Goal: Transaction & Acquisition: Purchase product/service

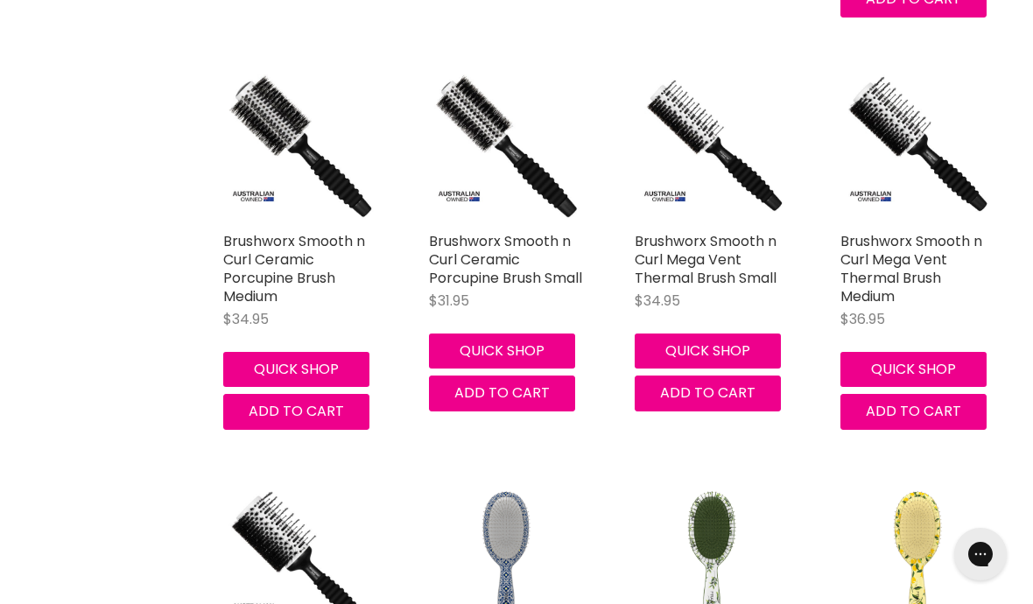
scroll to position [3635, 0]
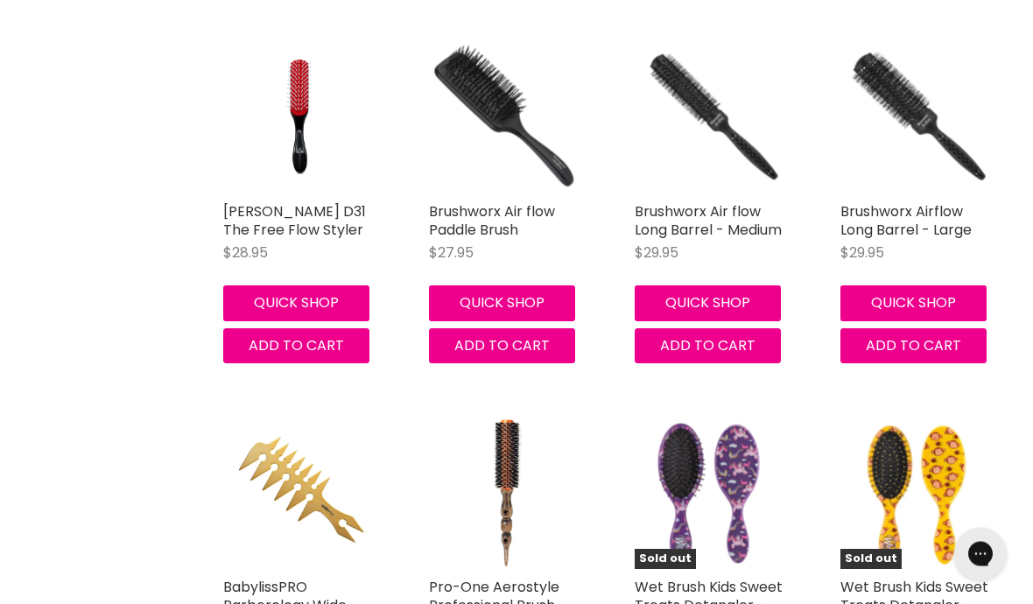
scroll to position [9232, 0]
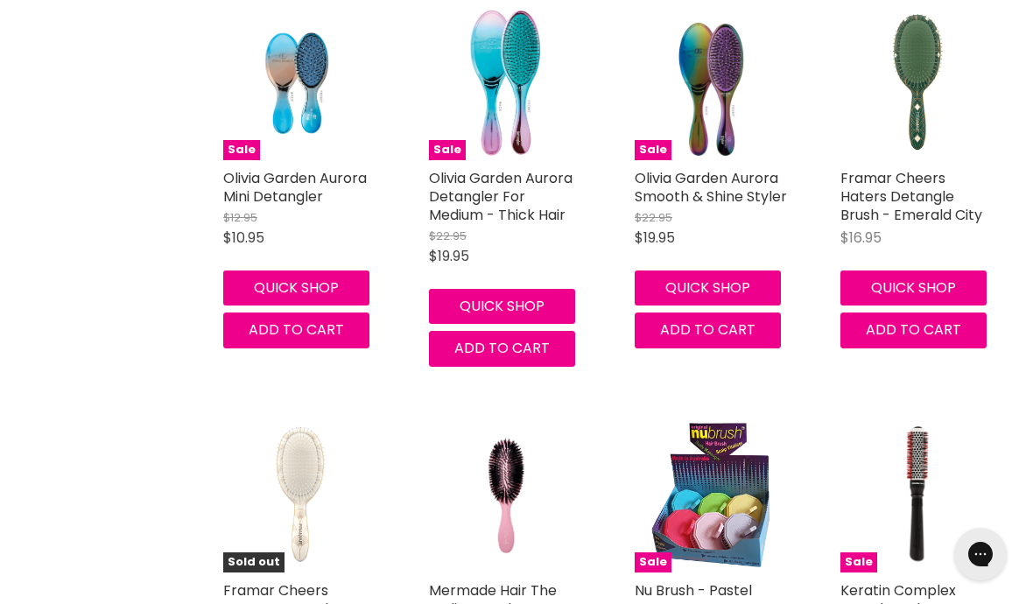
scroll to position [13233, 0]
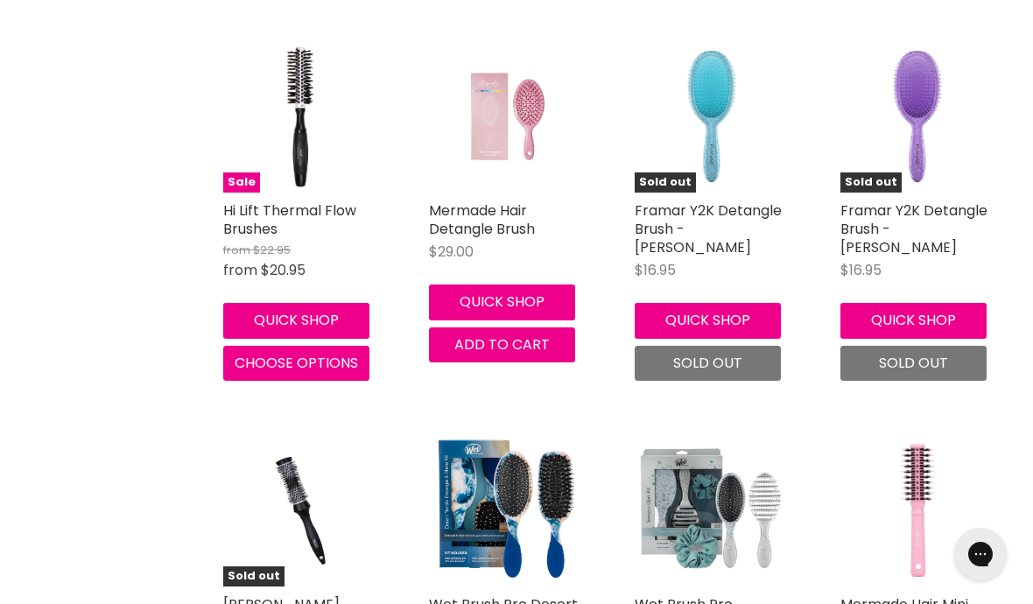
scroll to position [16773, 0]
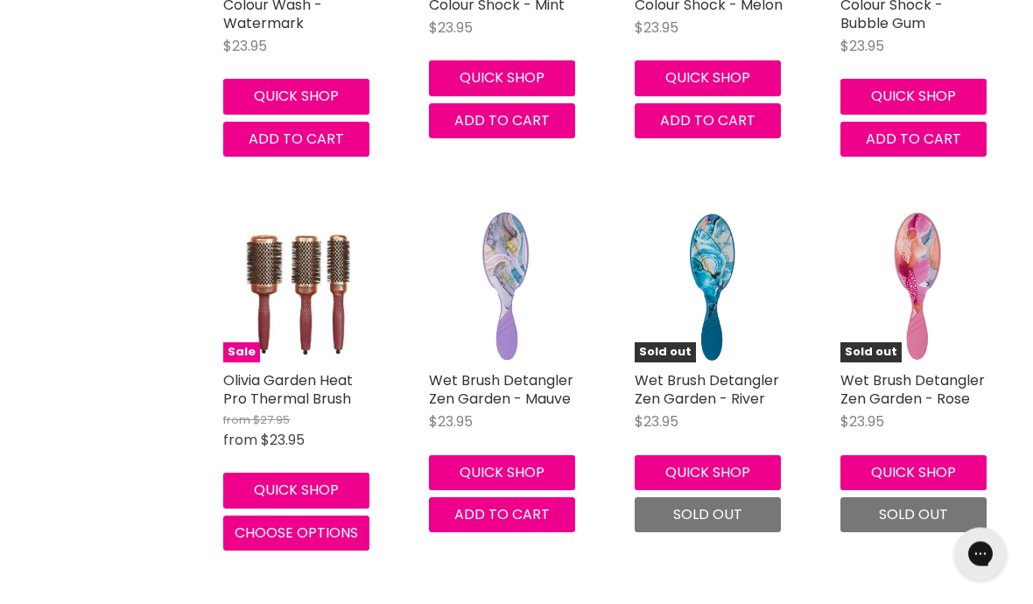
scroll to position [21797, 0]
click at [299, 209] on img "Main content" at bounding box center [299, 285] width 123 height 153
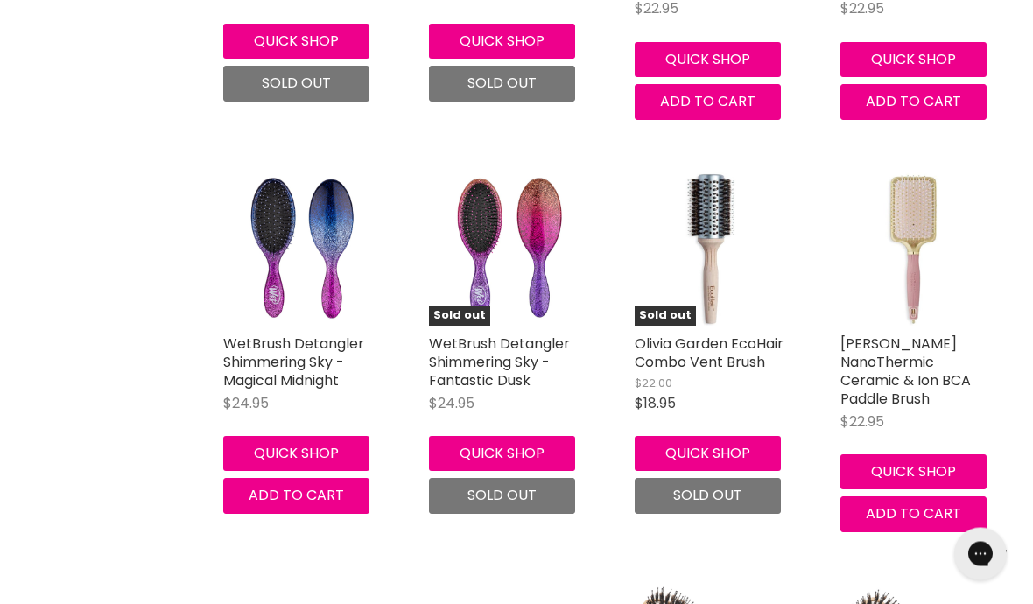
scroll to position [23047, 0]
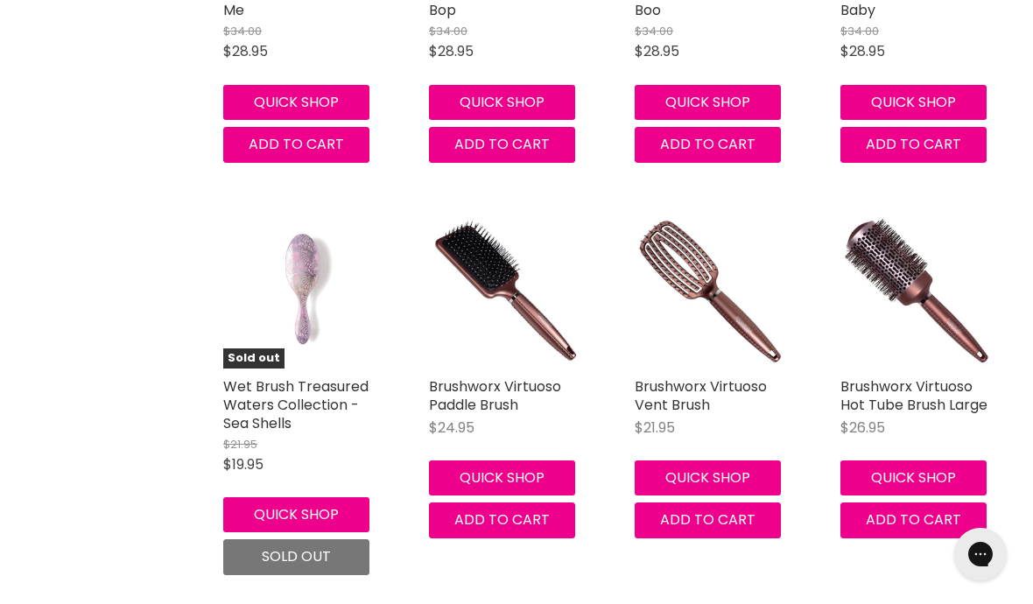
scroll to position [25860, 0]
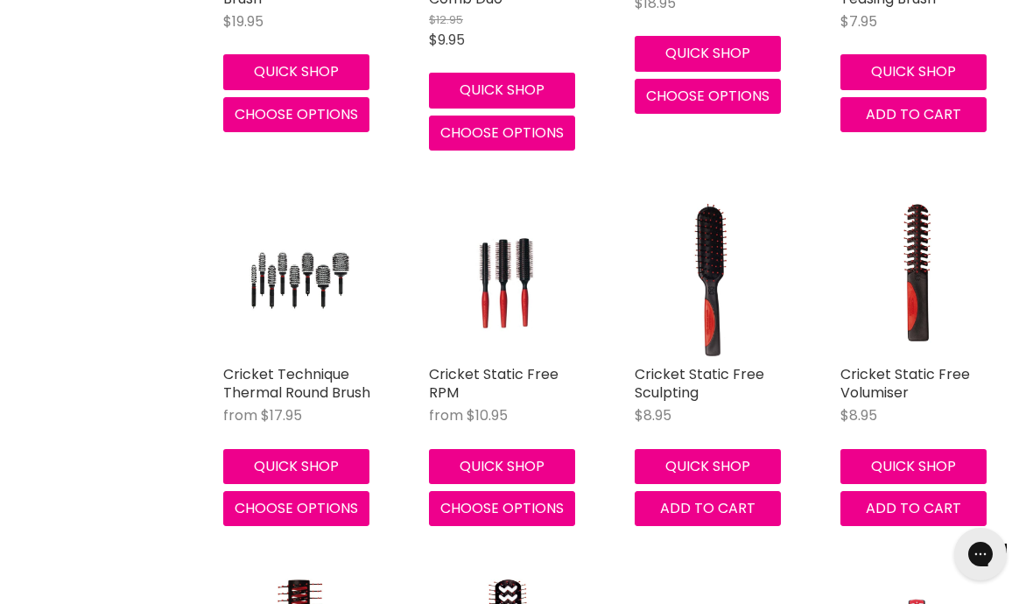
scroll to position [31387, 0]
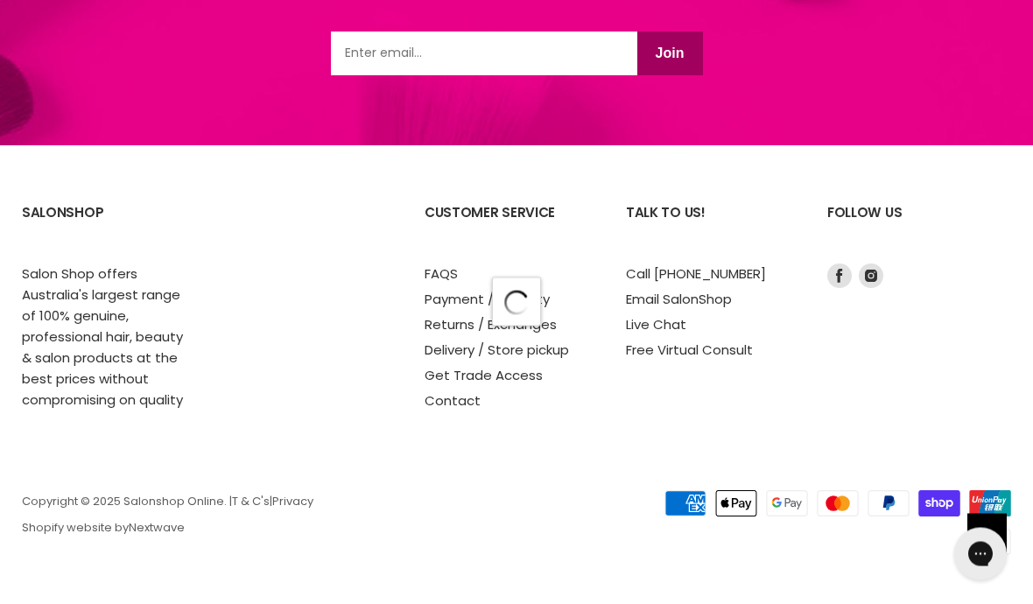
scroll to position [5782, 0]
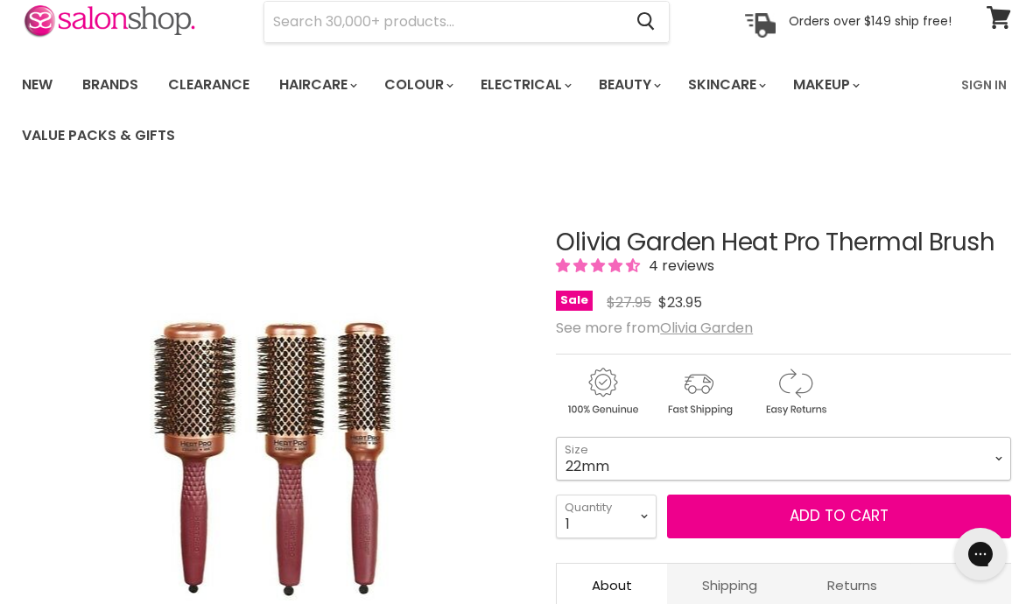
click at [993, 468] on select "22mm 32mm 42mm 52mm" at bounding box center [783, 459] width 455 height 44
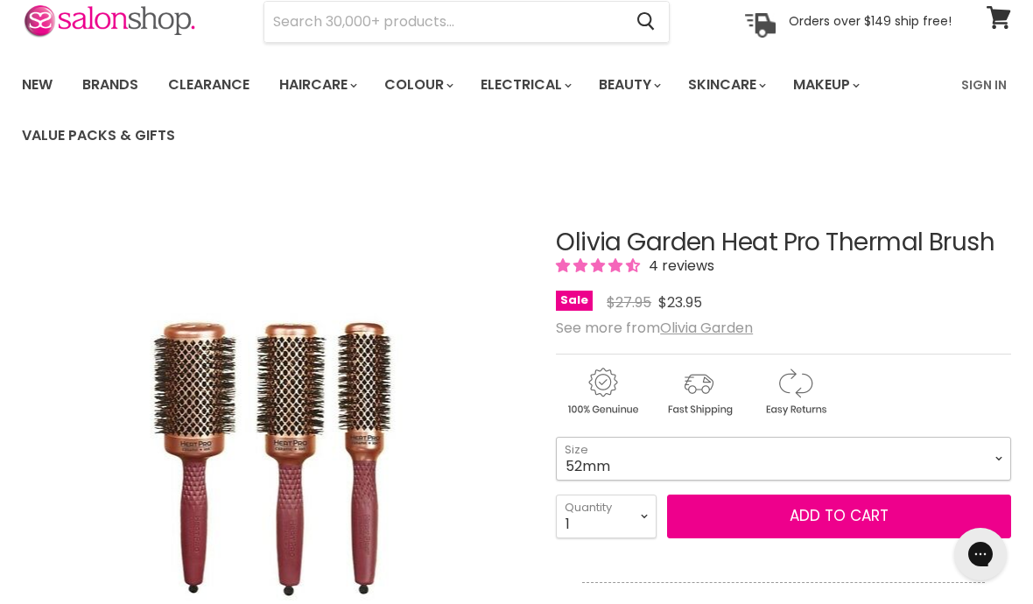
select select "52mm"
